Goal: Find specific page/section: Find specific page/section

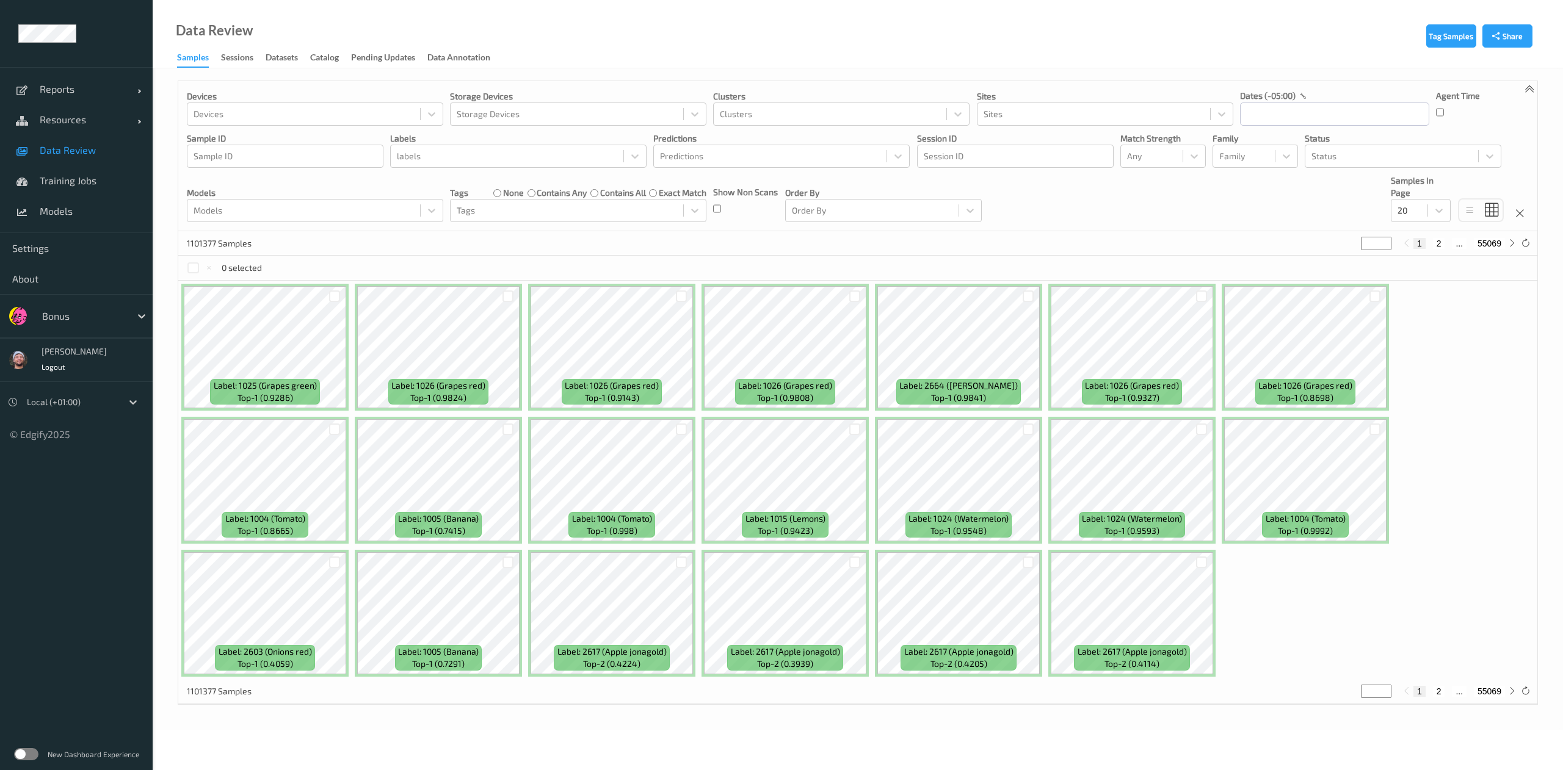
click at [79, 314] on div at bounding box center [83, 316] width 82 height 15
type input "sains"
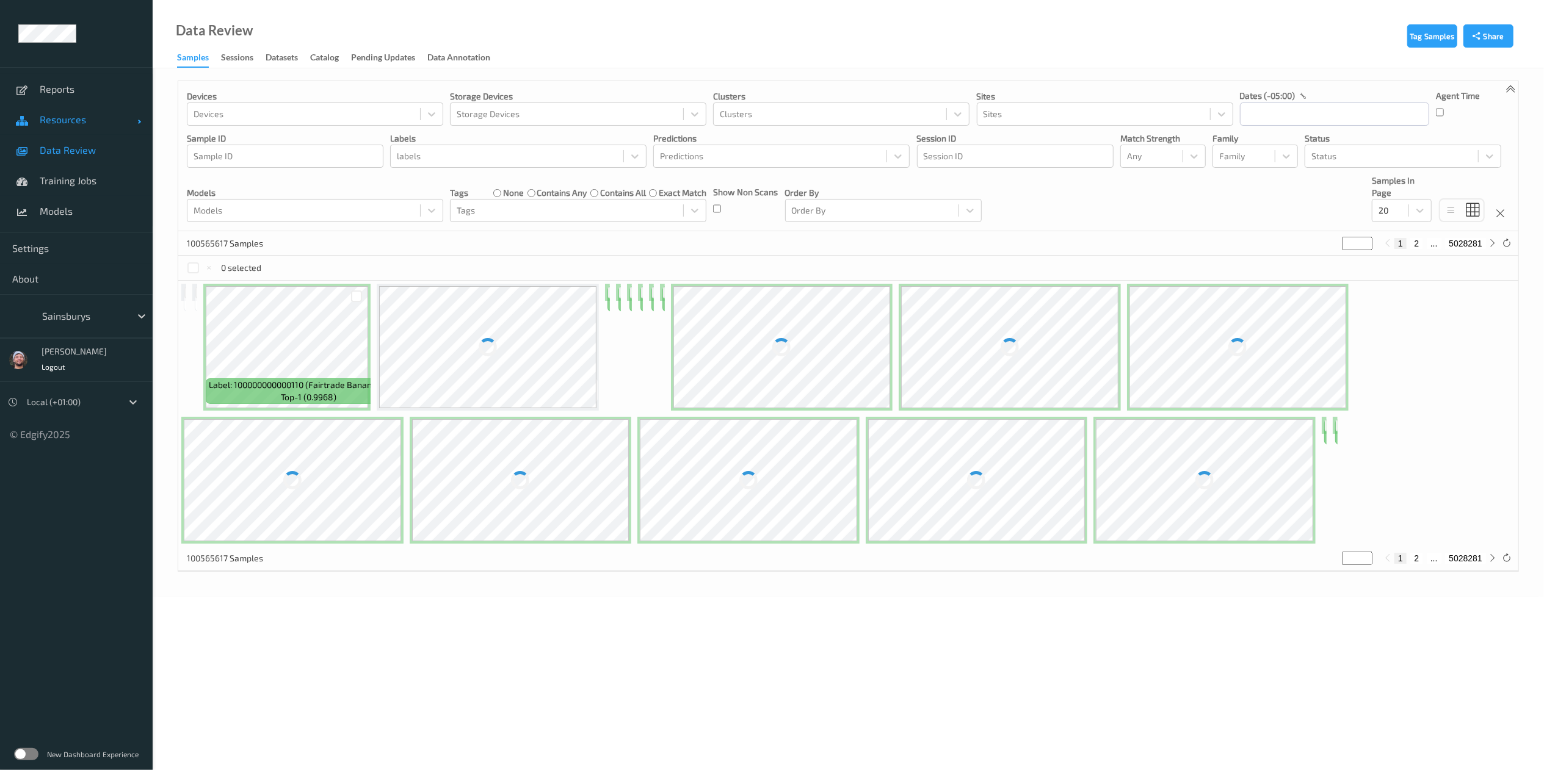
click at [135, 112] on link "Resources" at bounding box center [76, 119] width 153 height 31
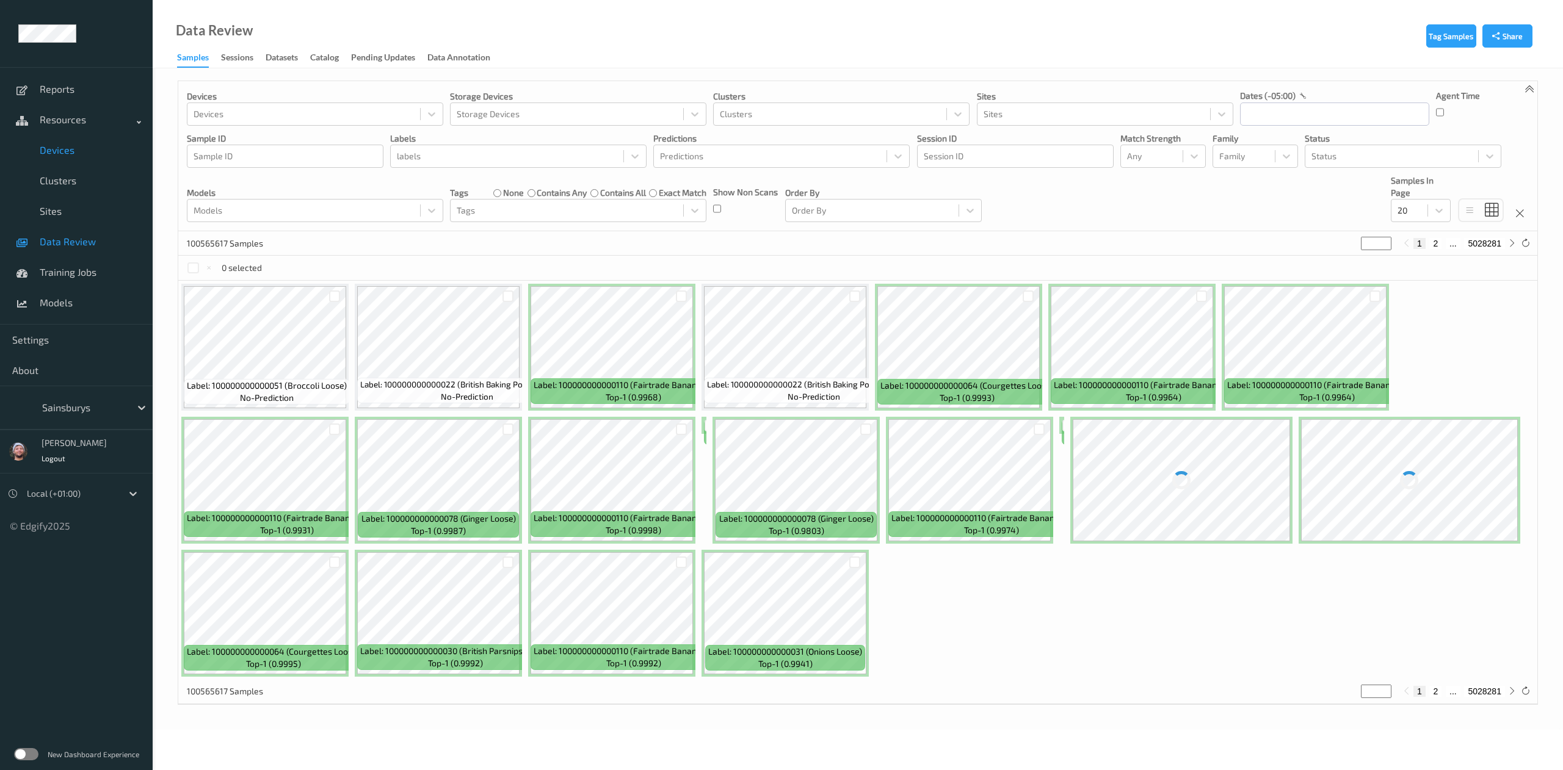
click at [81, 155] on span "Devices" at bounding box center [90, 150] width 101 height 12
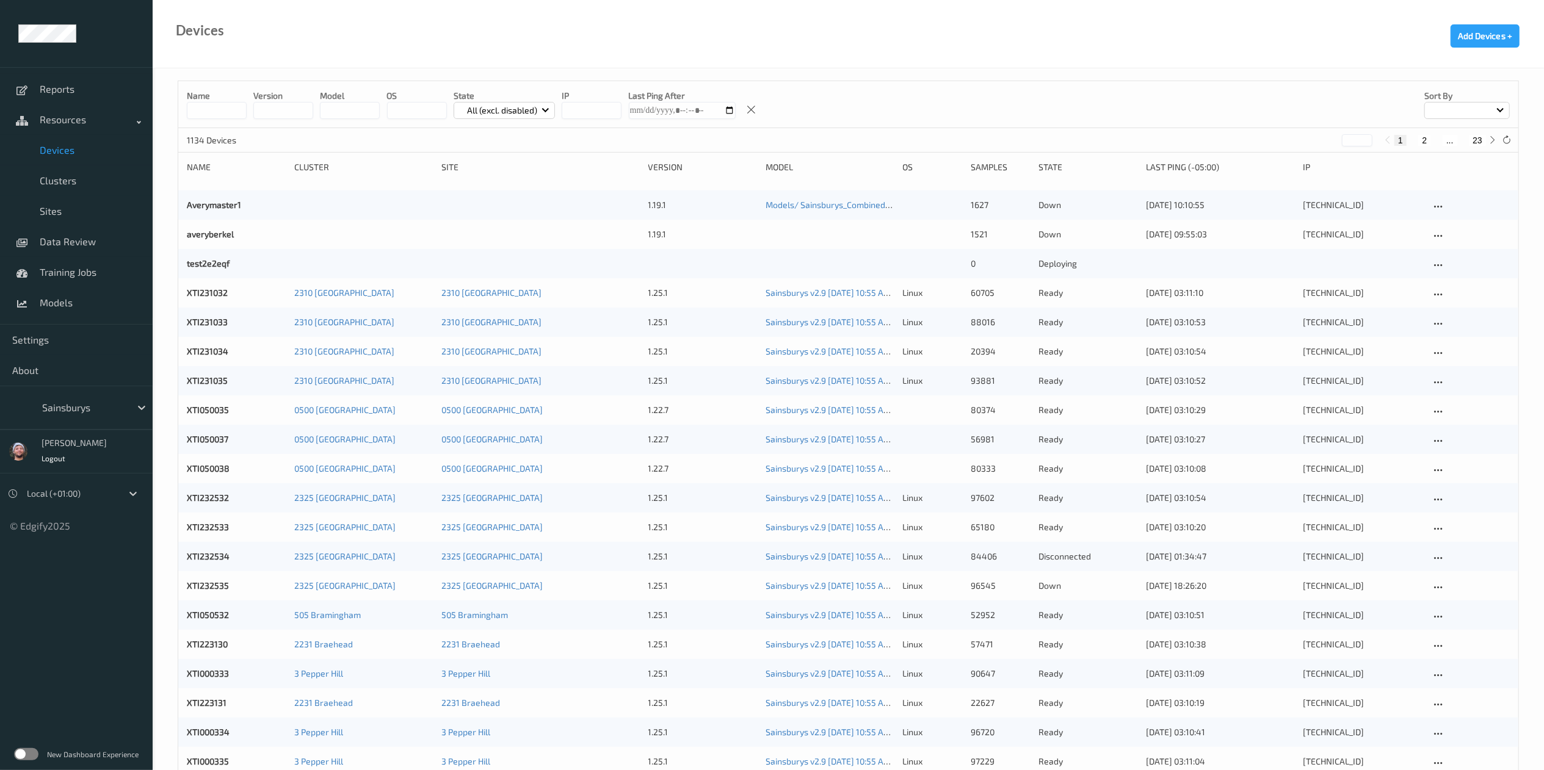
click at [236, 112] on input at bounding box center [217, 110] width 60 height 17
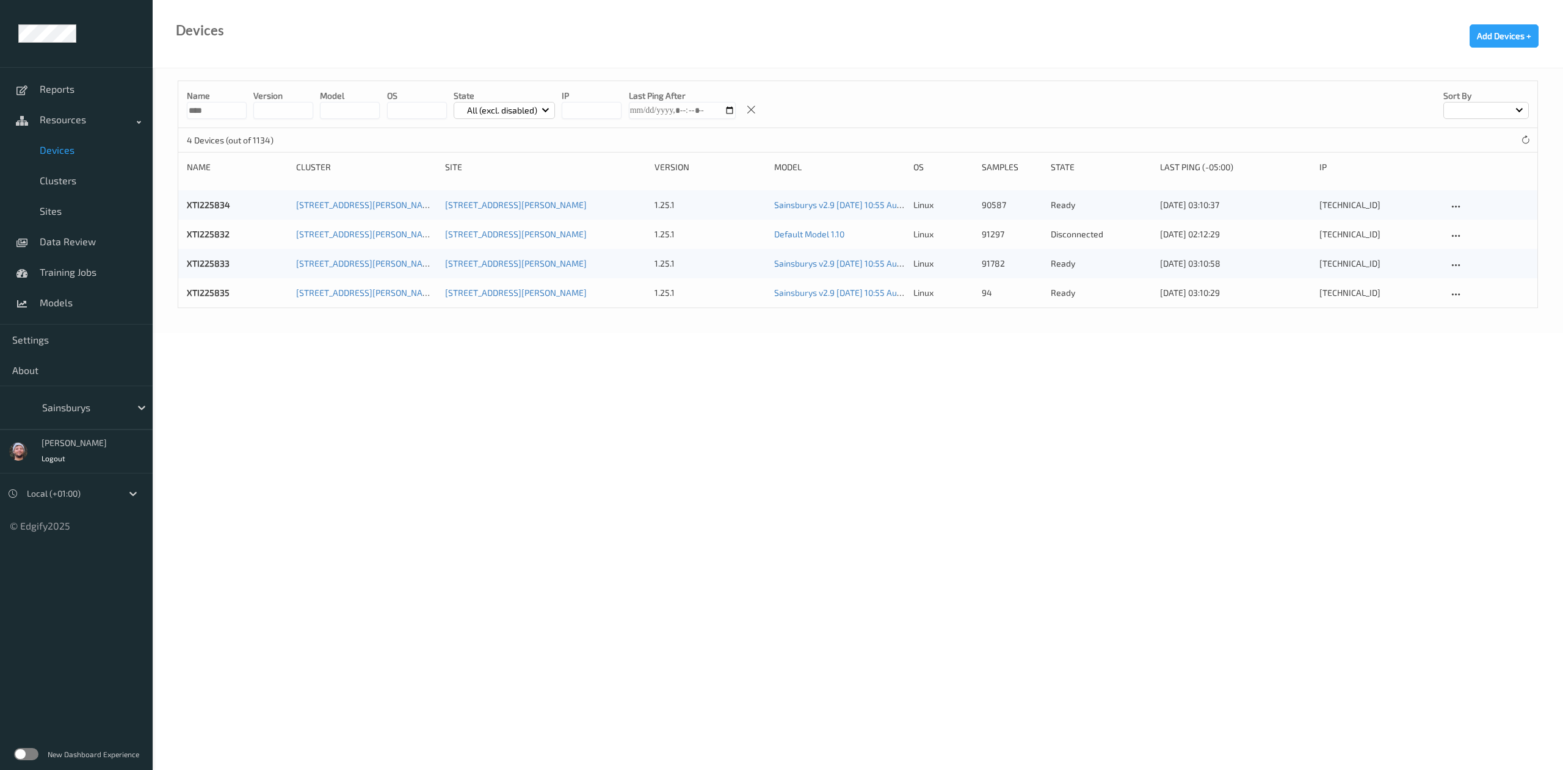
type input "****"
